Goal: Find specific page/section: Find specific page/section

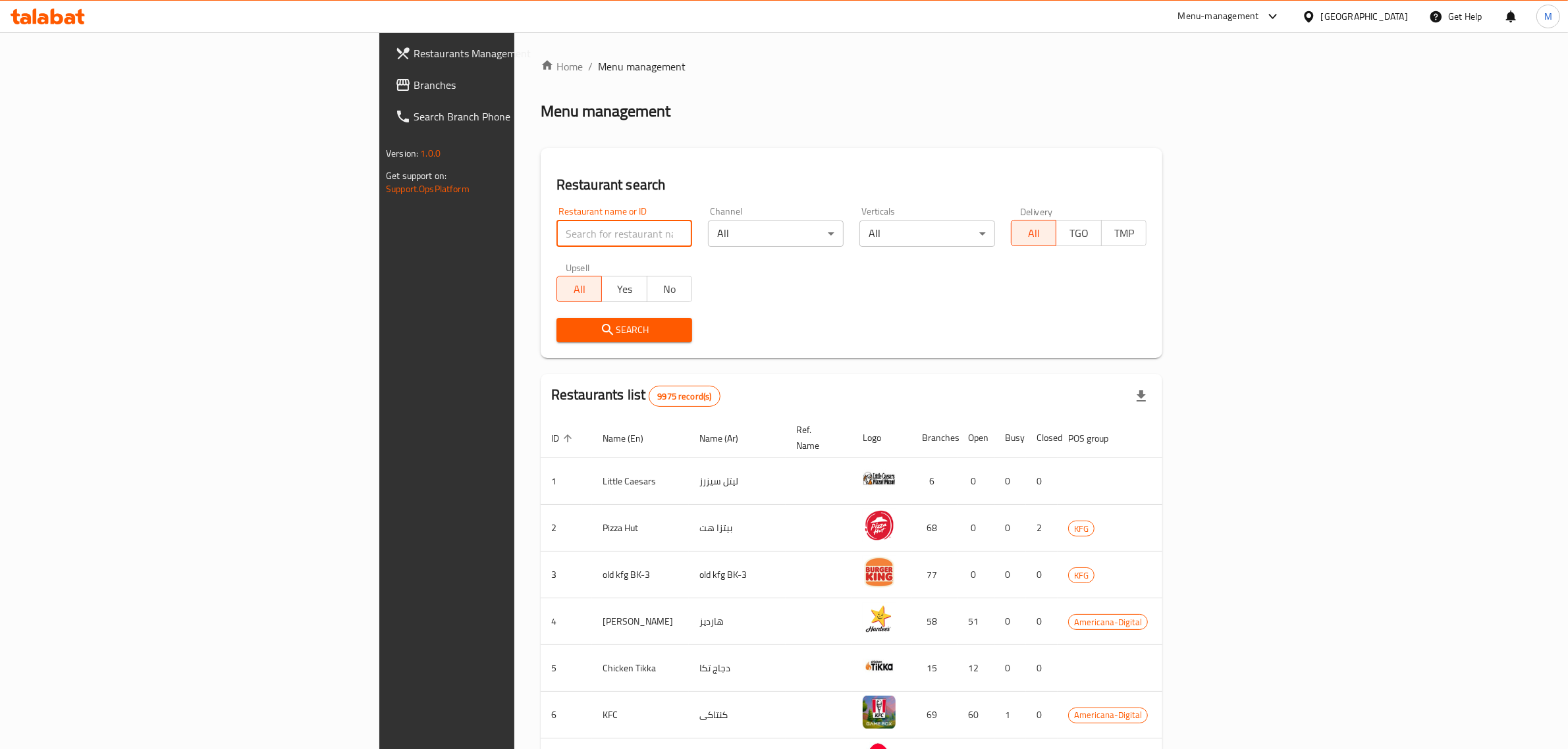
click at [557, 224] on input "search" at bounding box center [624, 233] width 136 height 26
paste input "Waraq"
type input "Waraq"
click button "Search" at bounding box center [624, 331] width 136 height 25
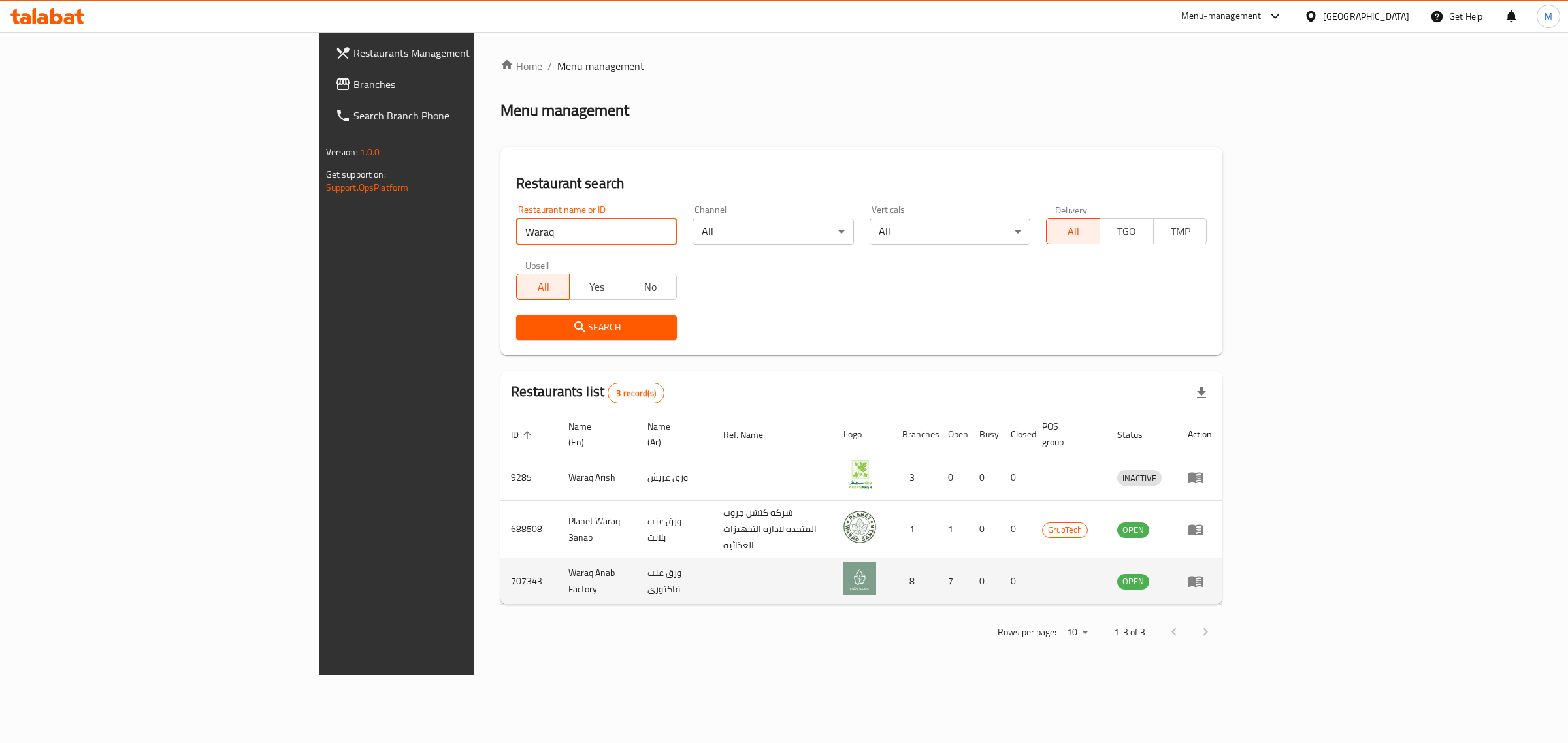
click at [500, 559] on td "707343" at bounding box center [529, 582] width 57 height 46
copy td "707343"
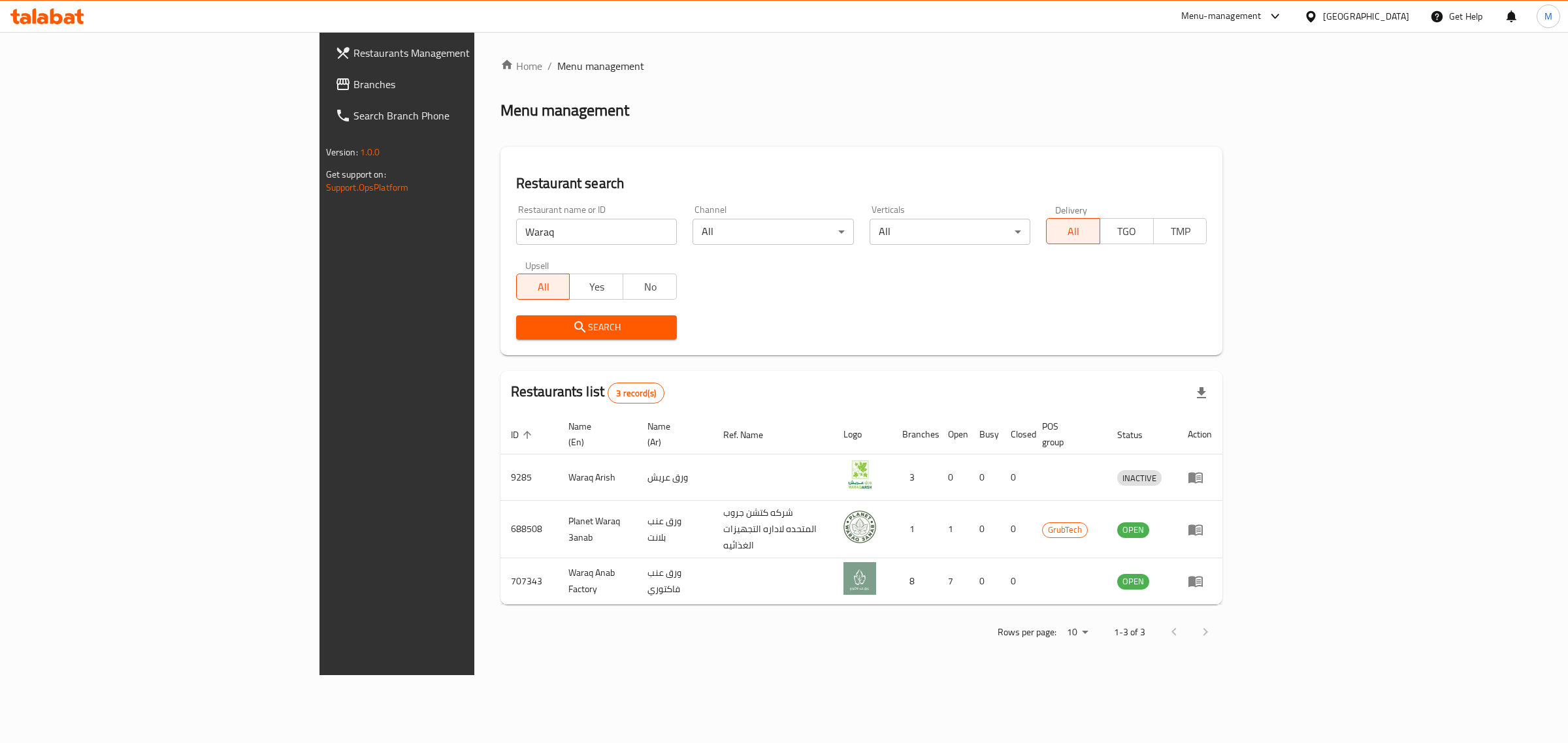
click at [1294, 24] on div "Menu-management" at bounding box center [1232, 16] width 123 height 31
click at [1262, 15] on div "Menu-management" at bounding box center [1221, 15] width 81 height 15
click at [1206, 231] on div "Restaurant-Management" at bounding box center [1209, 236] width 103 height 15
